Goal: Information Seeking & Learning: Understand process/instructions

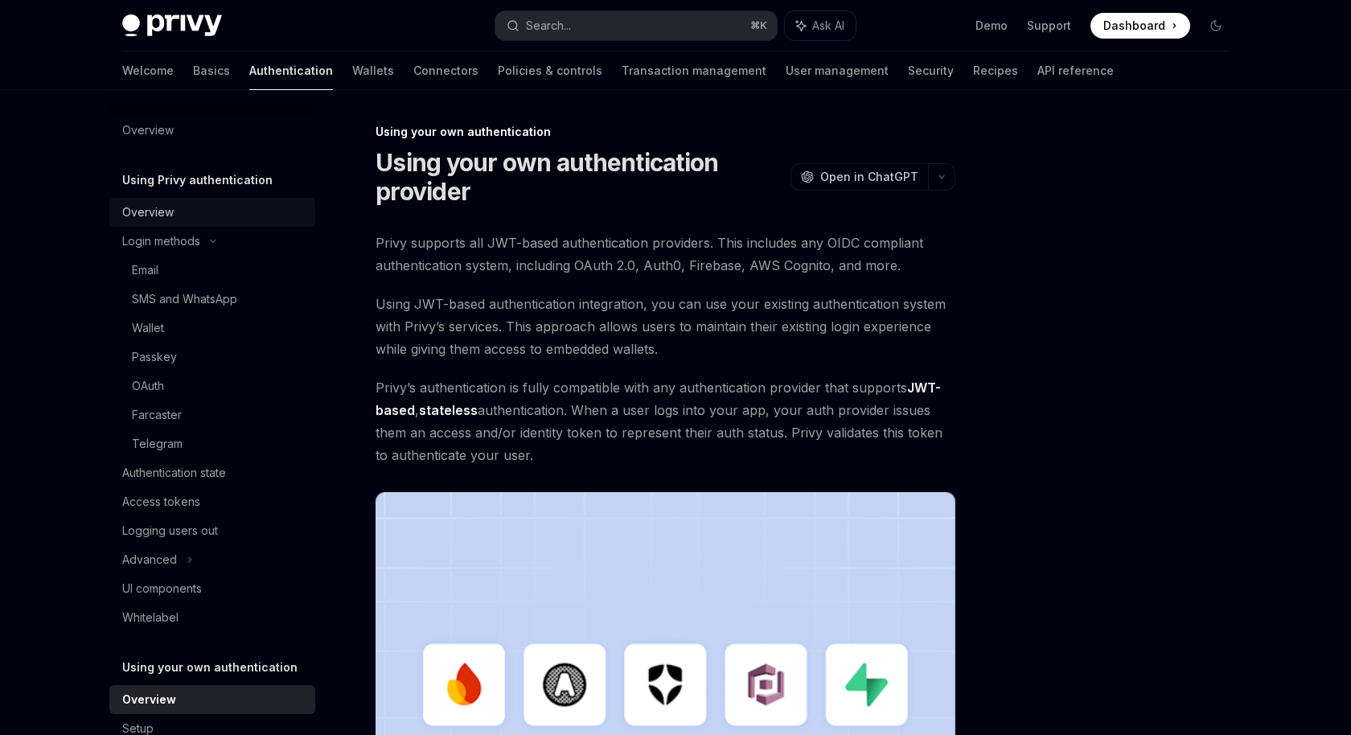
click at [154, 210] on div "Overview" at bounding box center [147, 212] width 51 height 19
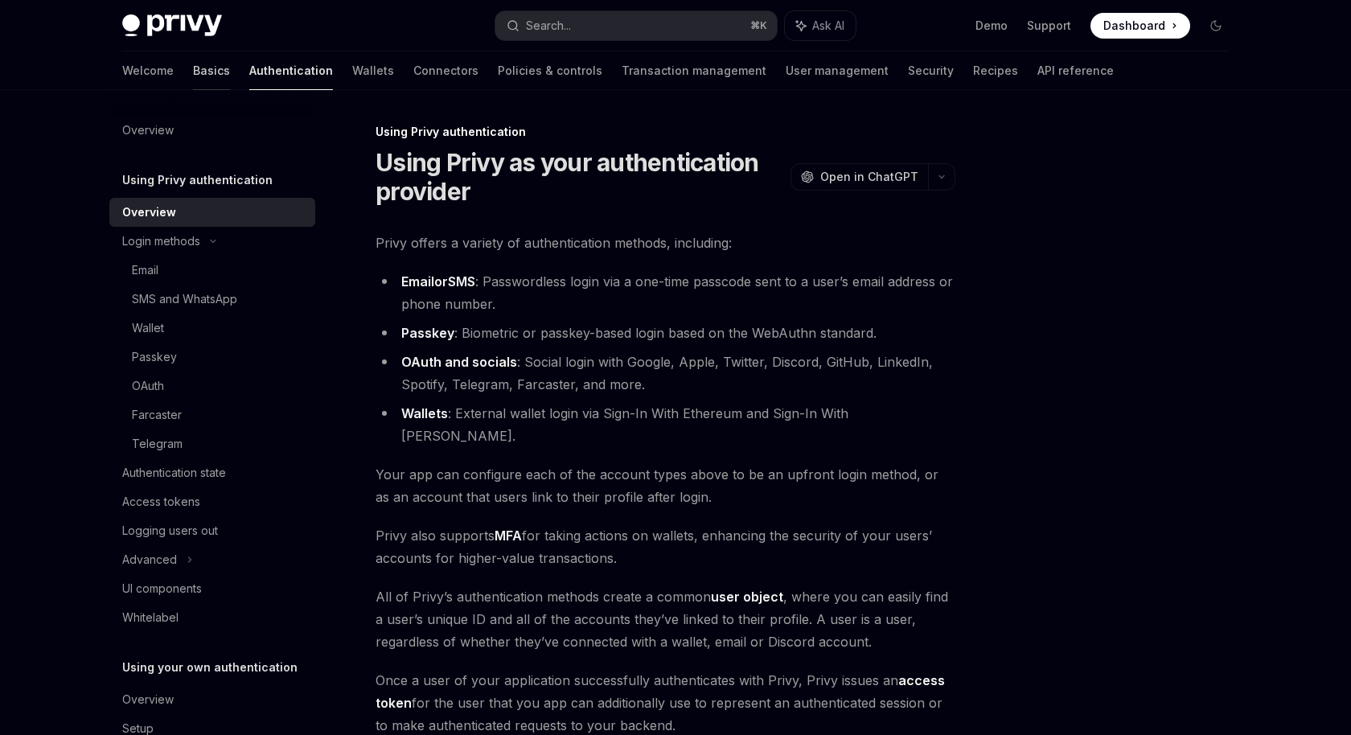
click at [193, 83] on link "Basics" at bounding box center [211, 70] width 37 height 39
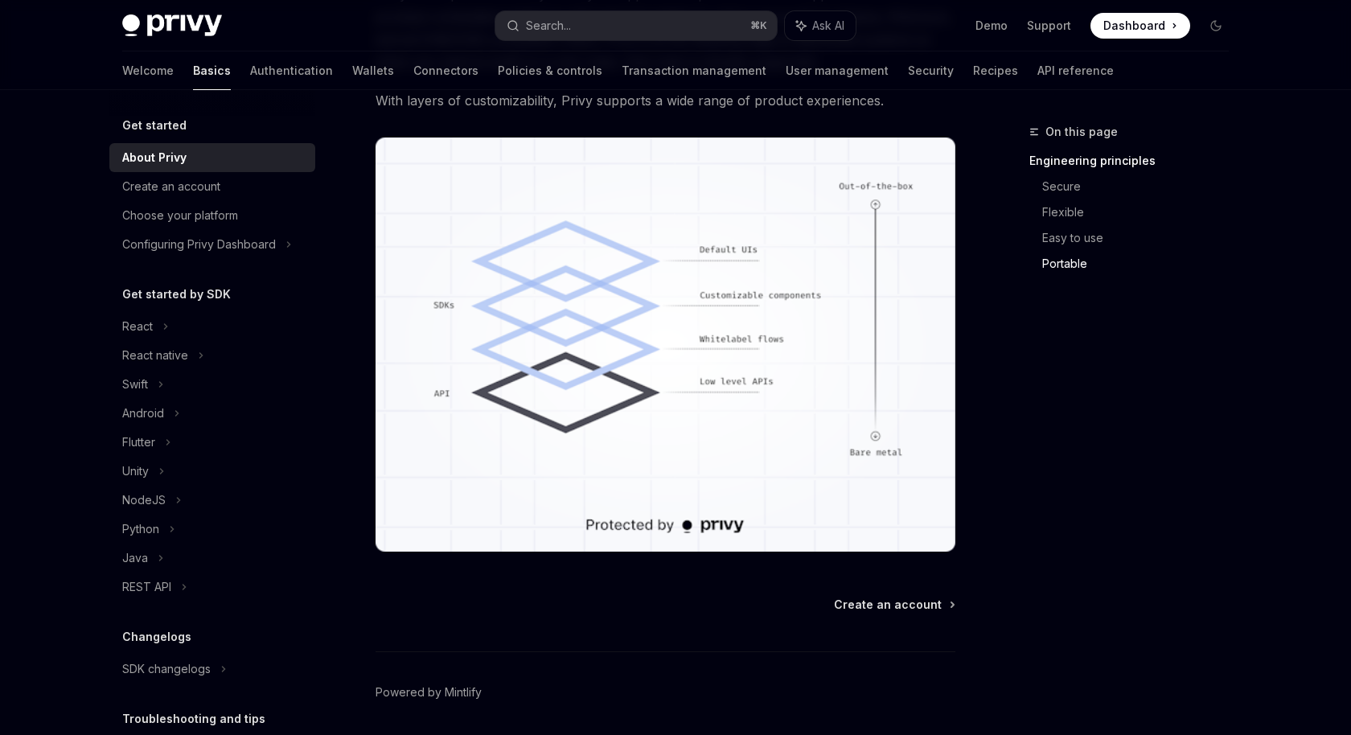
scroll to position [1367, 0]
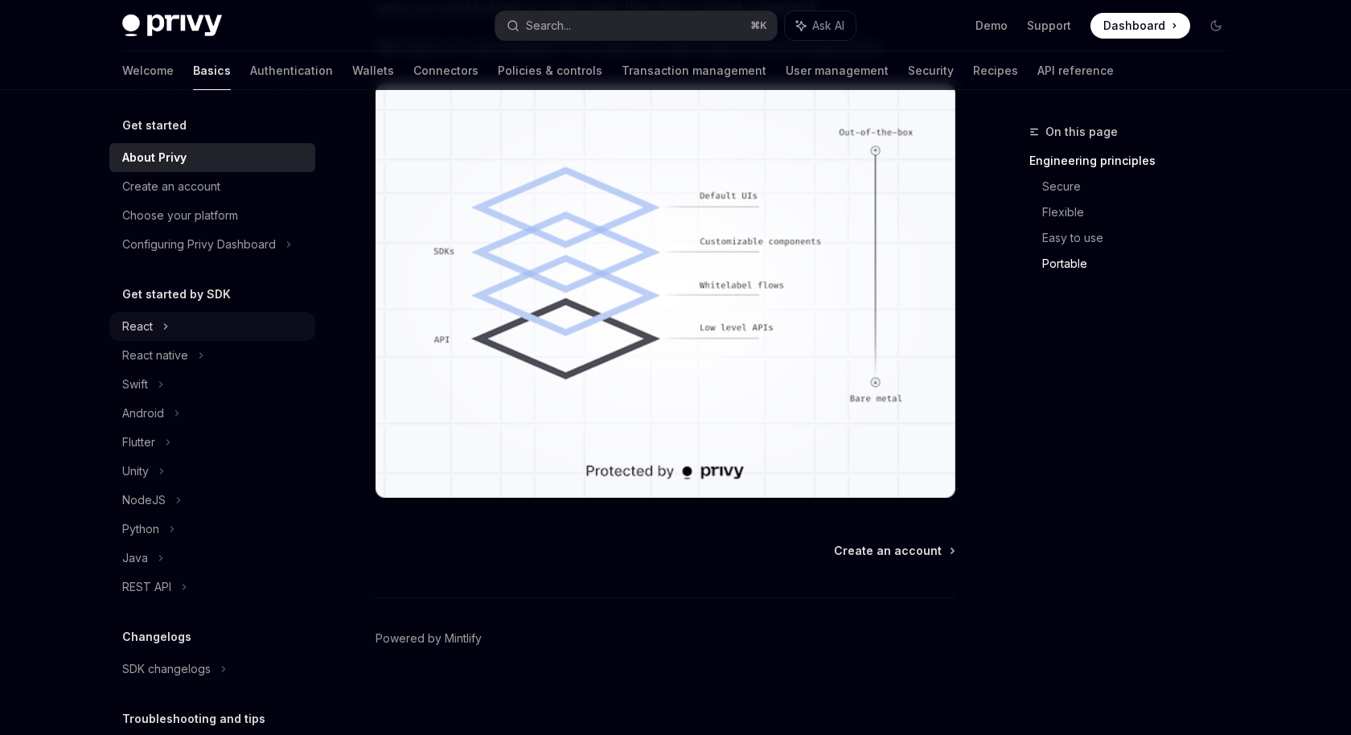
click at [192, 326] on div "React" at bounding box center [212, 326] width 206 height 29
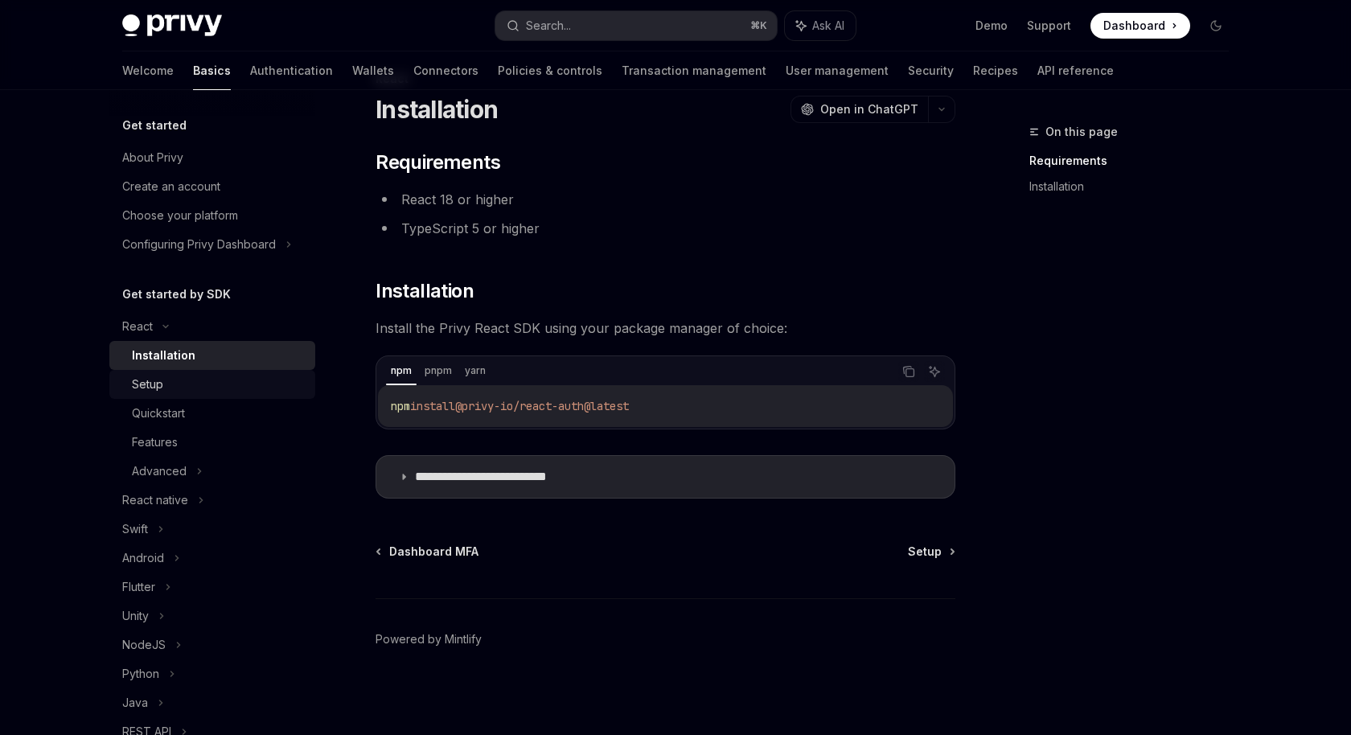
click at [216, 386] on div "Setup" at bounding box center [219, 384] width 174 height 19
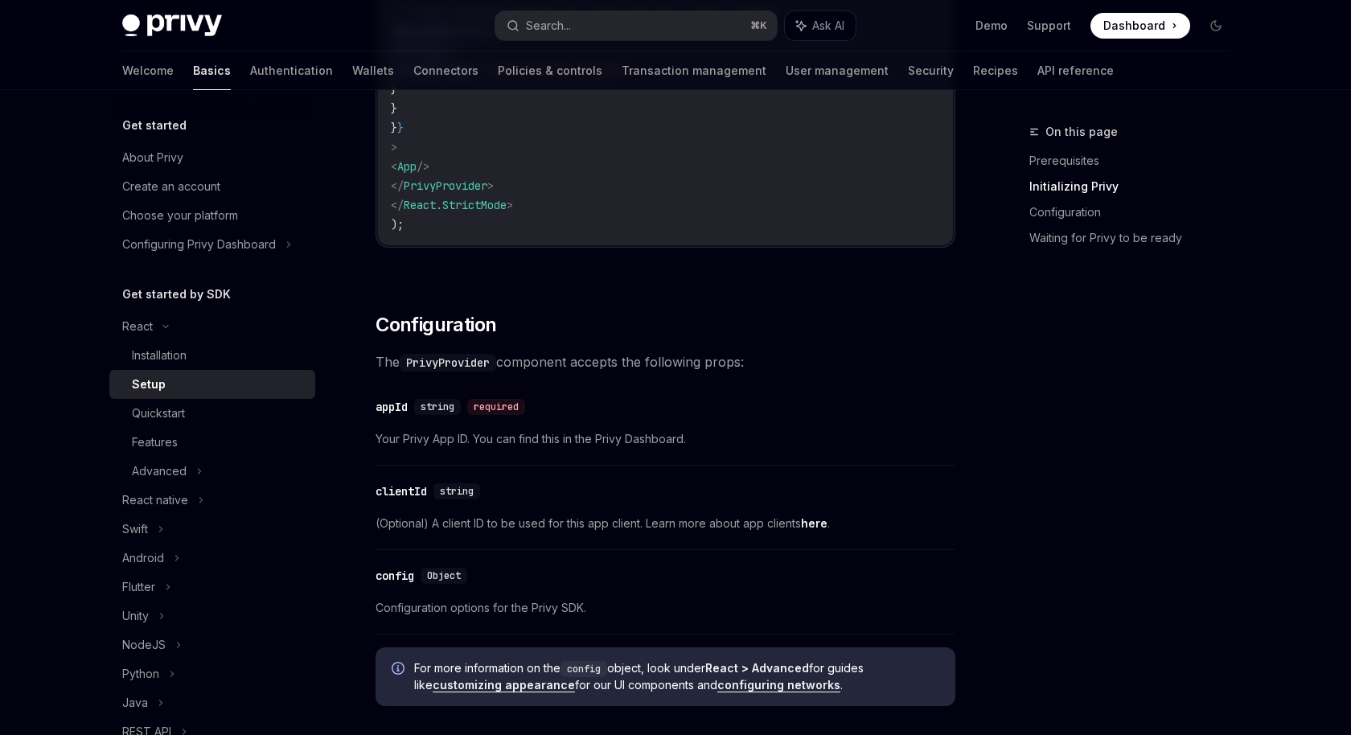
scroll to position [1015, 0]
click at [202, 418] on div "Quickstart" at bounding box center [219, 413] width 174 height 19
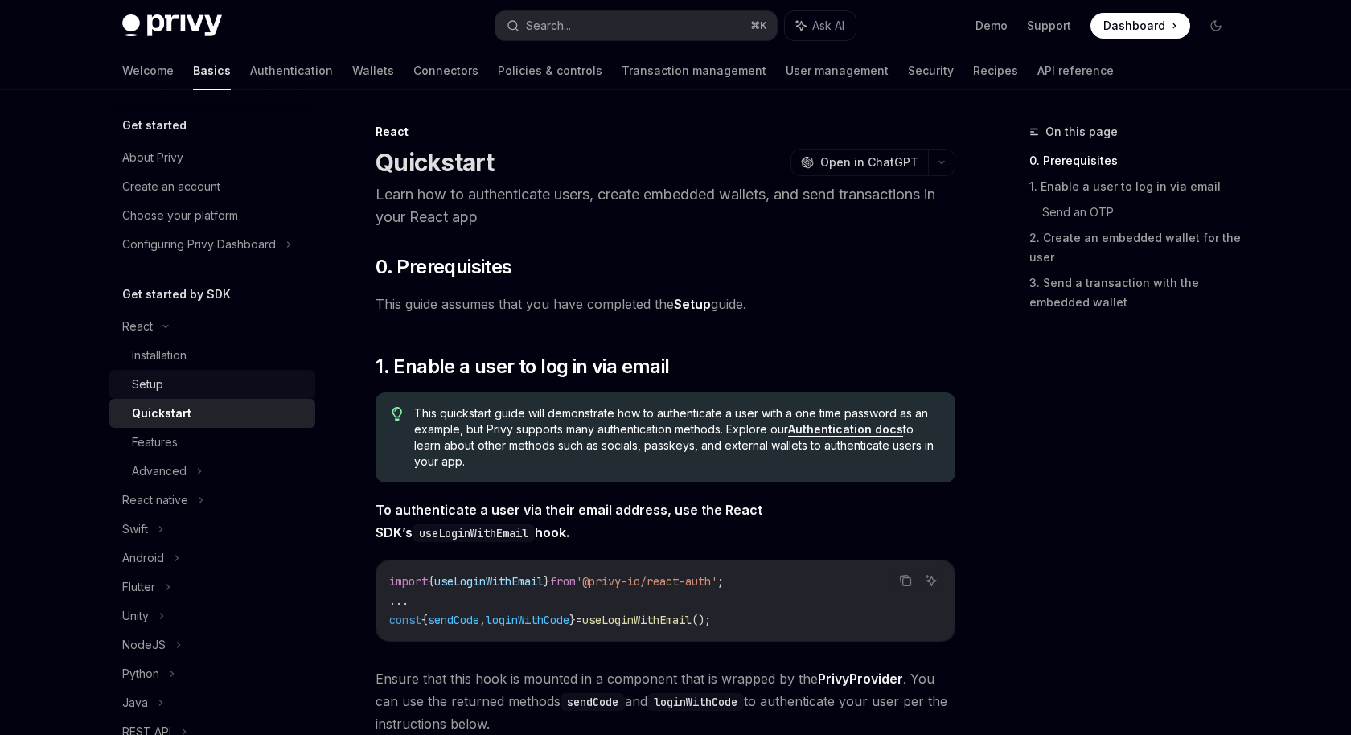
click at [178, 387] on div "Setup" at bounding box center [219, 384] width 174 height 19
type textarea "*"
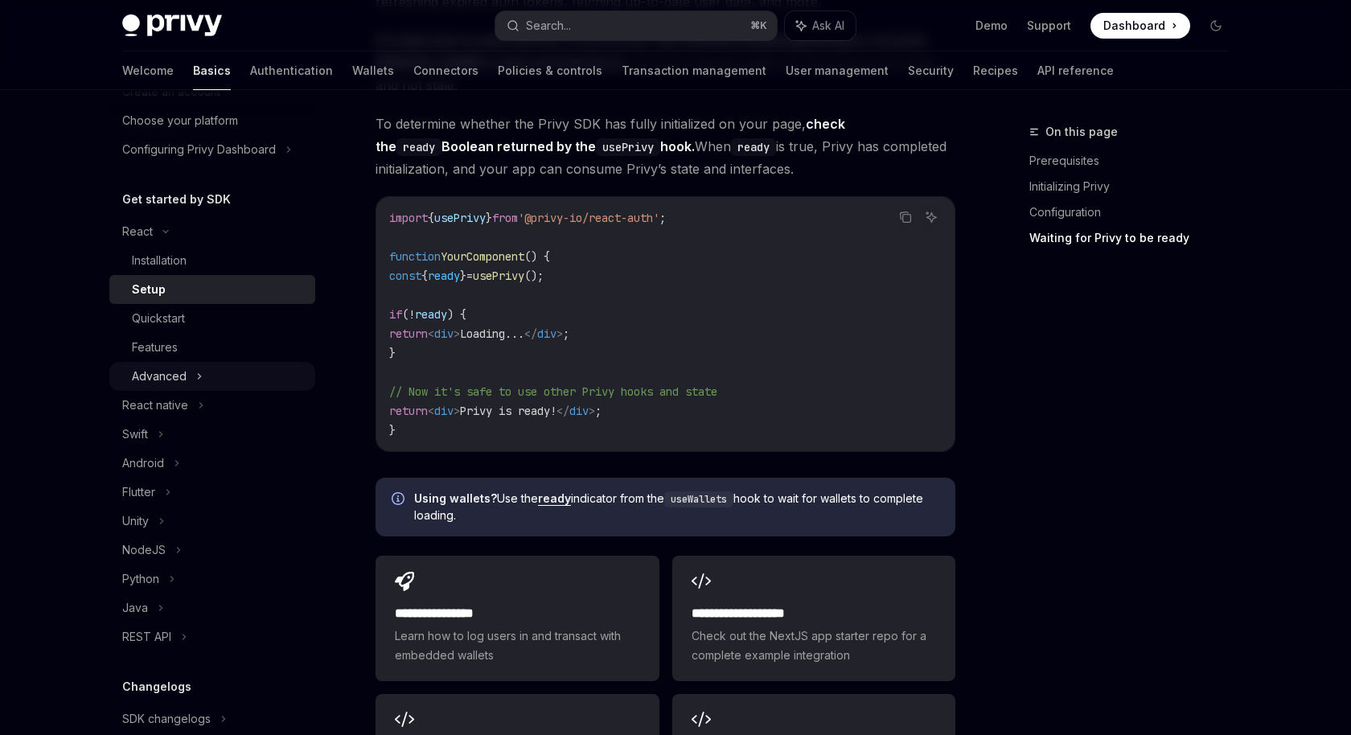
scroll to position [97, 0]
